Goal: Entertainment & Leisure: Consume media (video, audio)

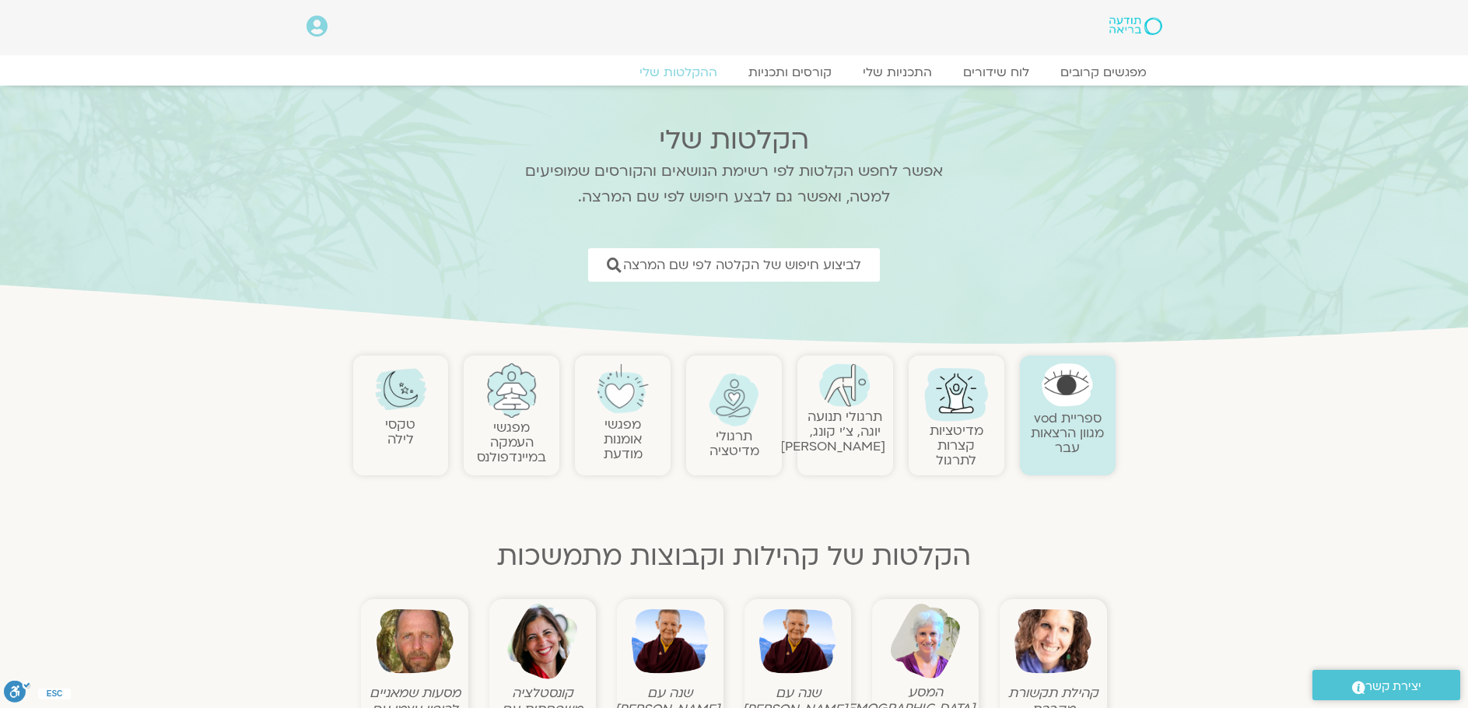
click at [507, 381] on img at bounding box center [511, 390] width 51 height 54
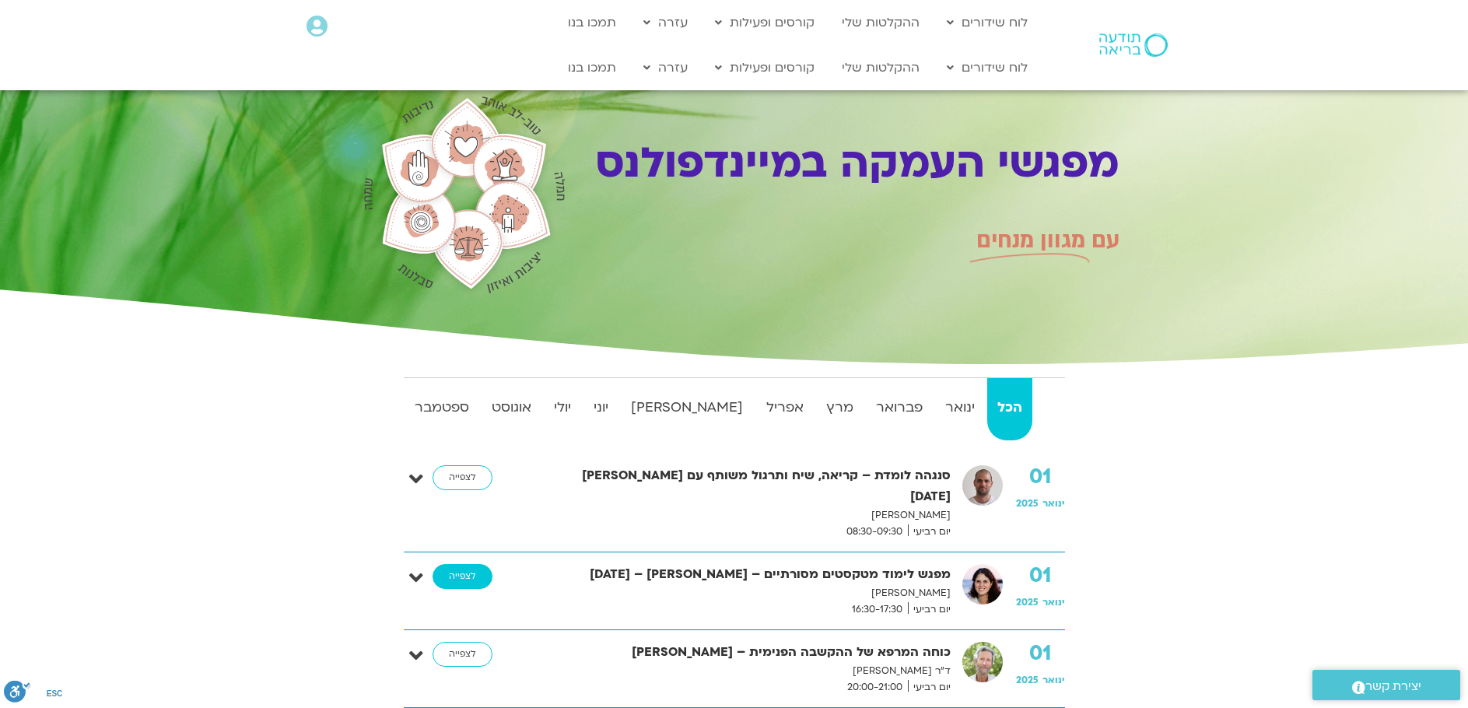
click at [475, 564] on link "לצפייה" at bounding box center [463, 576] width 60 height 25
click at [467, 404] on strong "ספטמבר" at bounding box center [442, 407] width 74 height 23
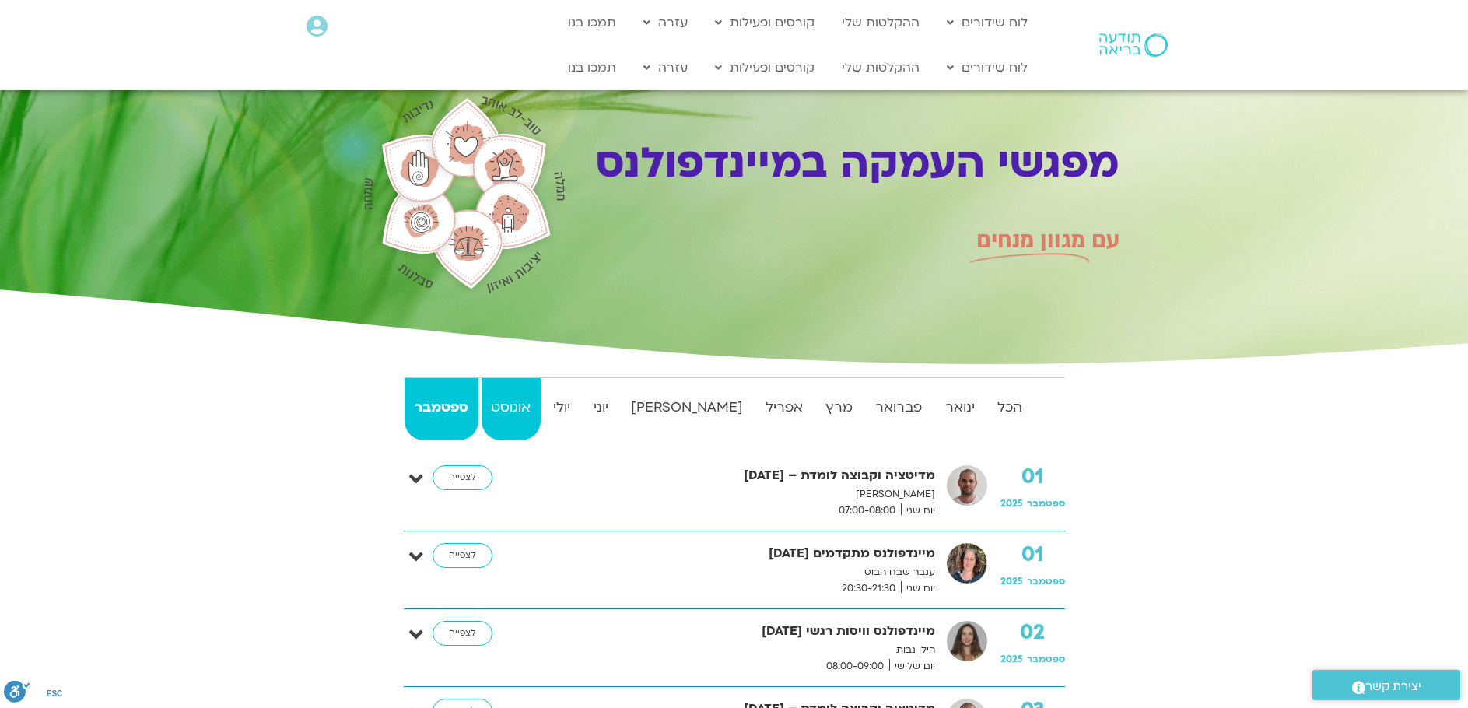
click at [531, 404] on strong "אוגוסט" at bounding box center [511, 407] width 59 height 23
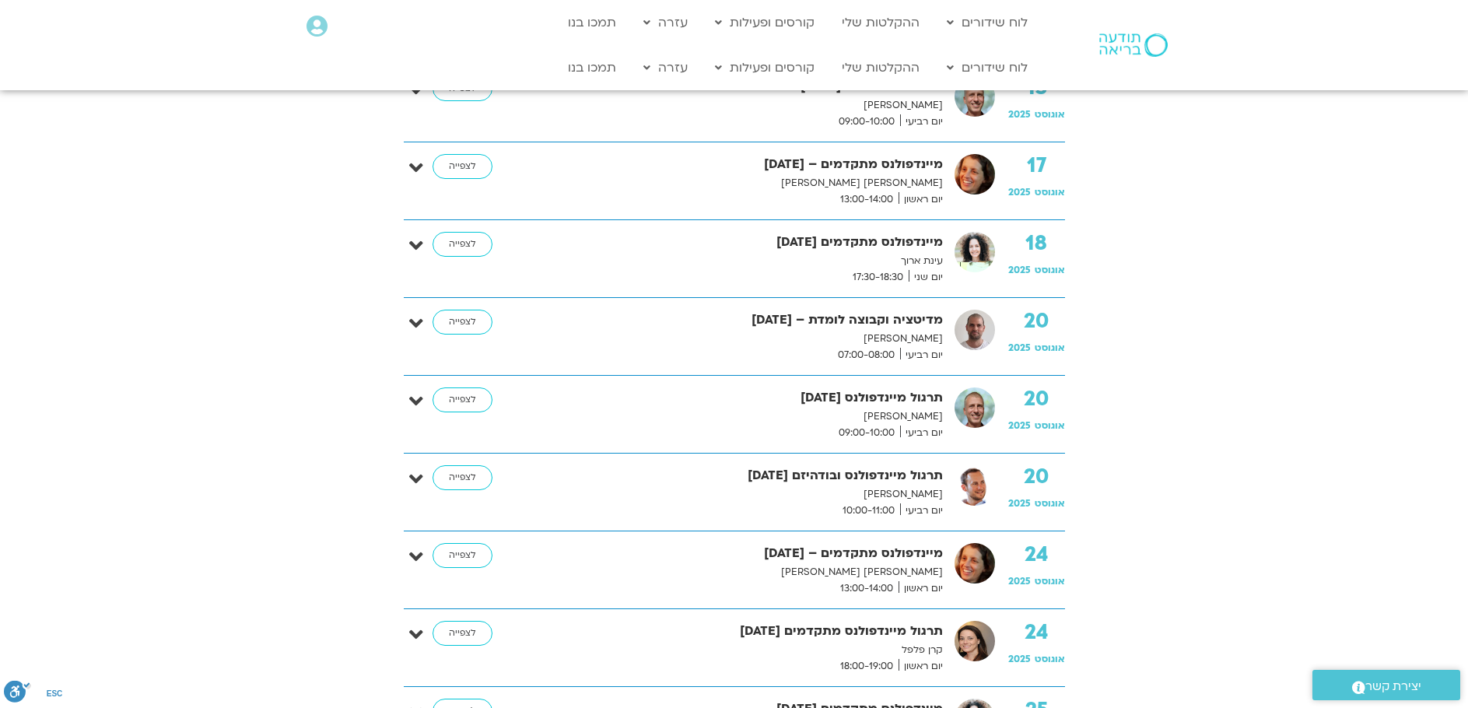
scroll to position [1245, 0]
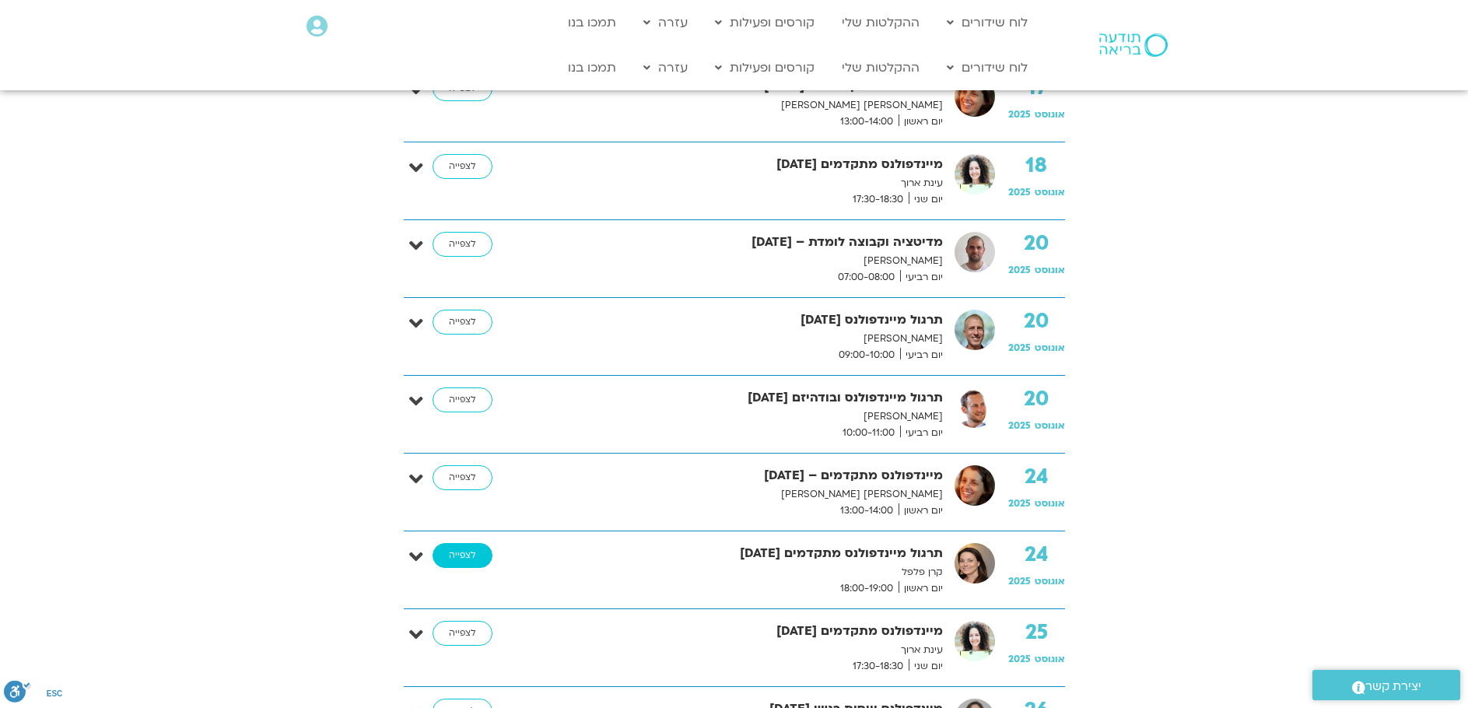
click at [469, 555] on link "לצפייה" at bounding box center [463, 555] width 60 height 25
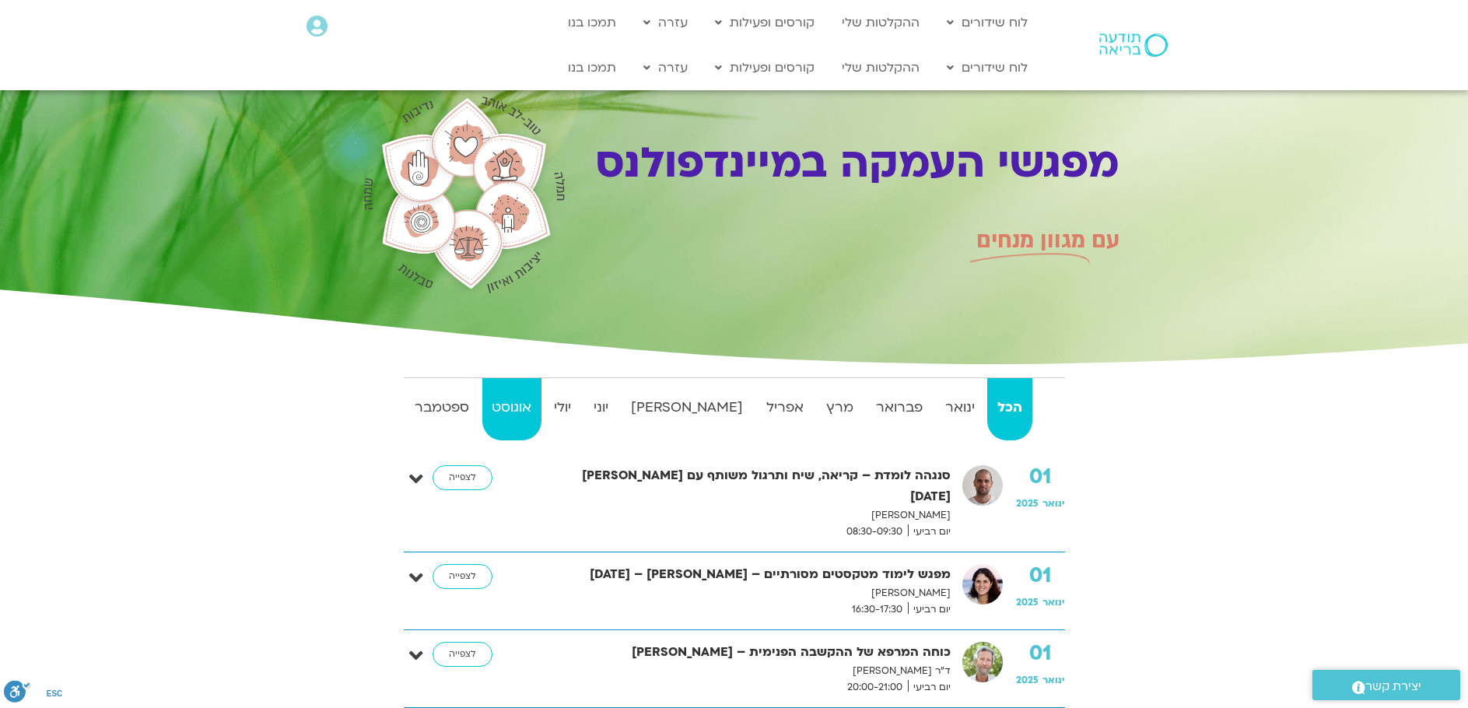
click at [510, 412] on strong "אוגוסט" at bounding box center [511, 407] width 59 height 23
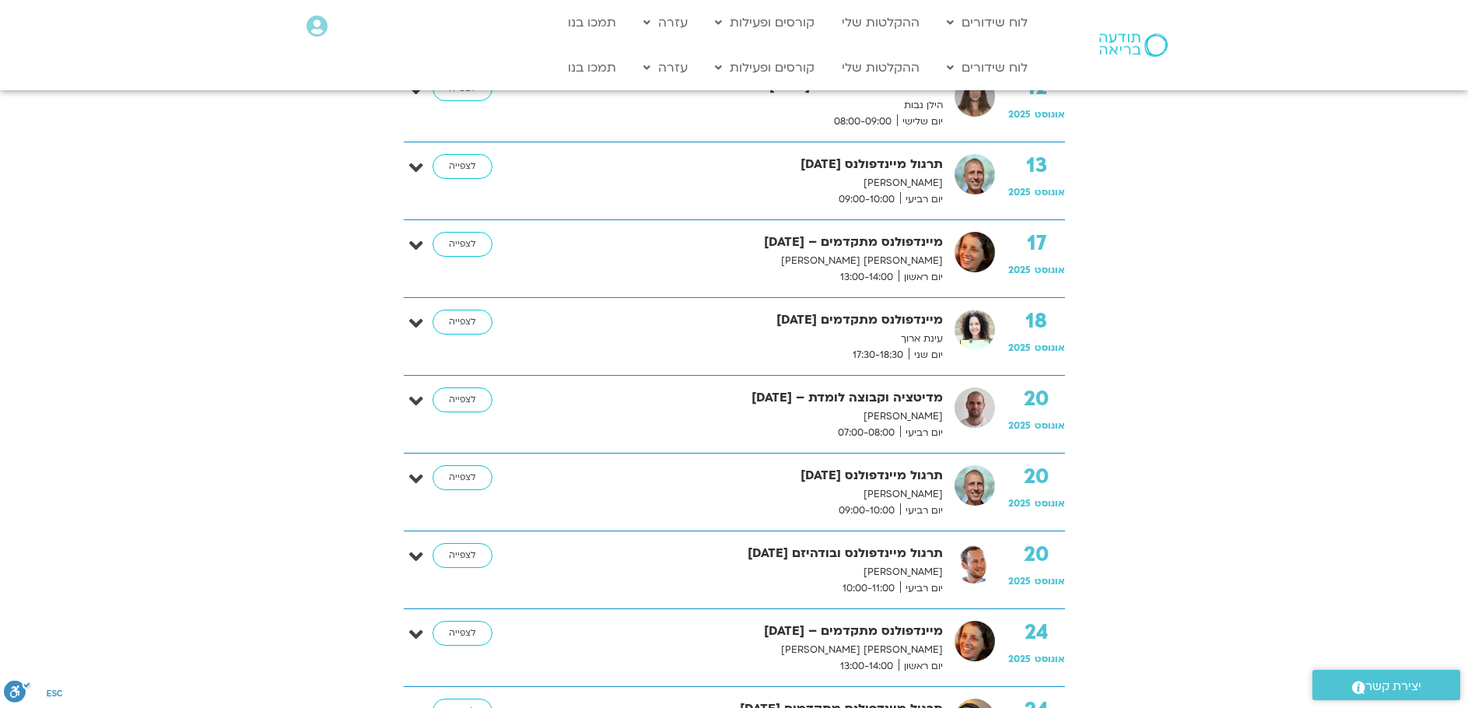
scroll to position [1634, 0]
